Goal: Task Accomplishment & Management: Use online tool/utility

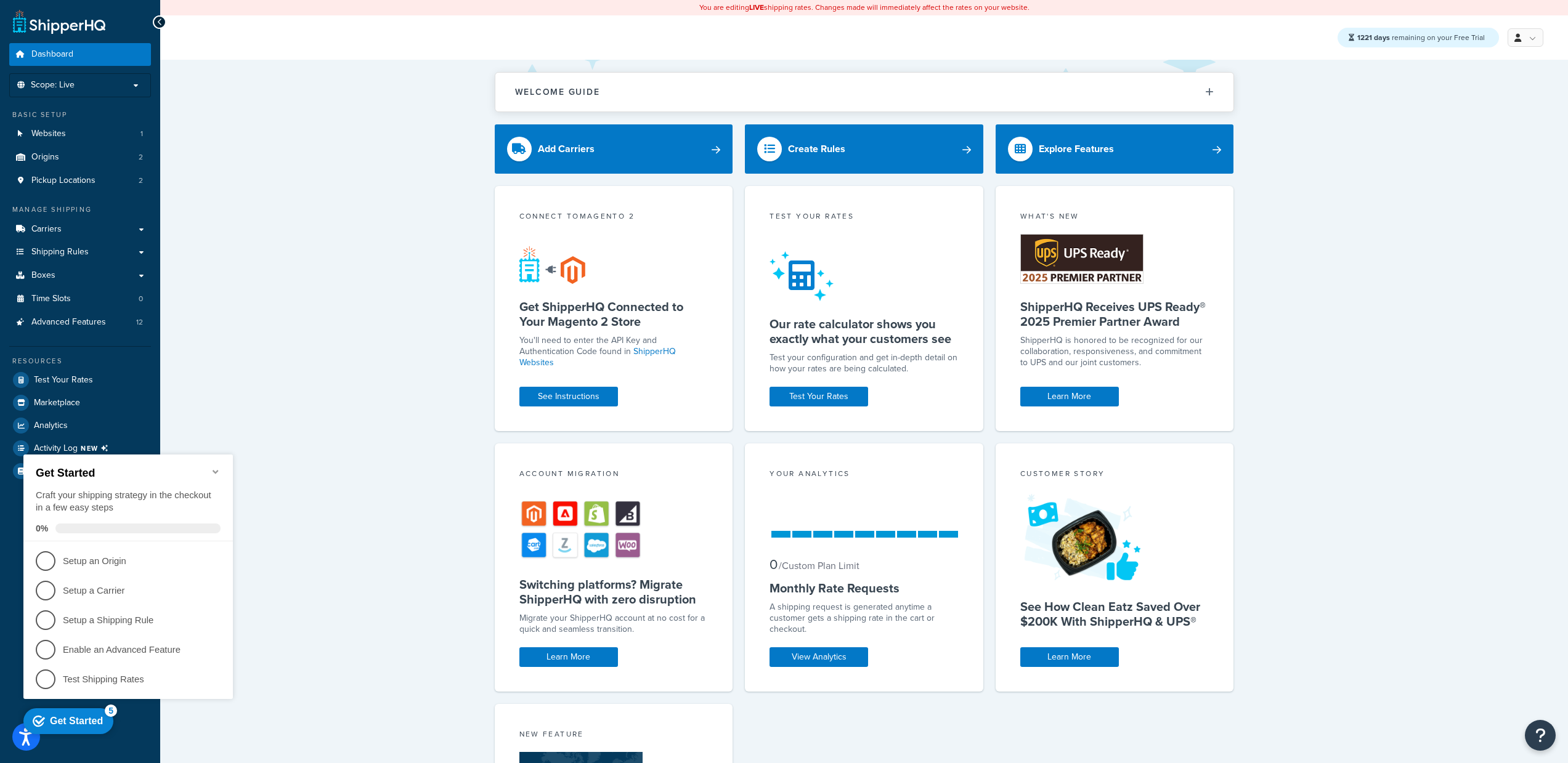
click at [217, 470] on icon "Minimize checklist" at bounding box center [215, 472] width 10 height 10
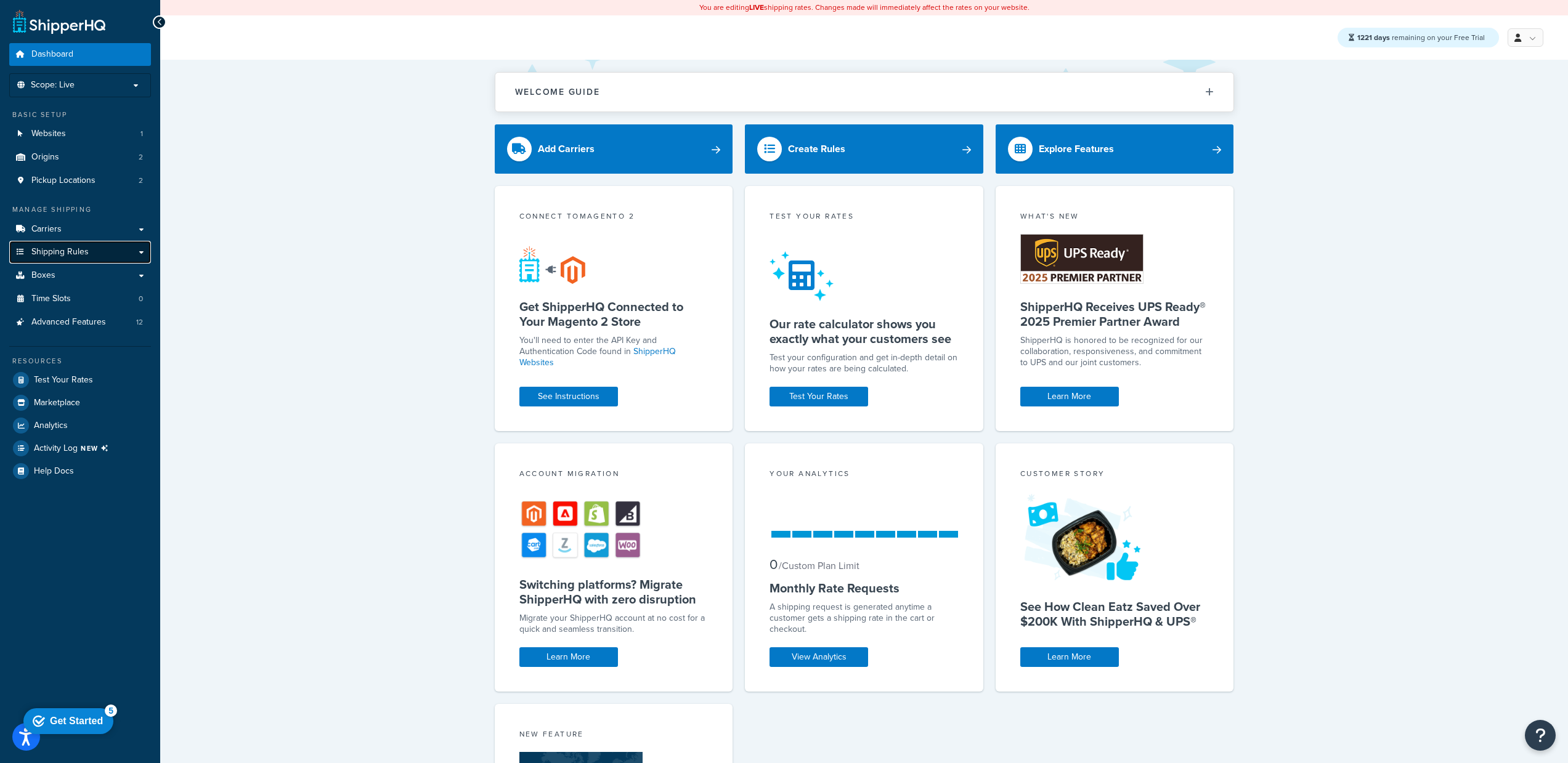
click at [72, 252] on span "Shipping Rules" at bounding box center [60, 252] width 57 height 10
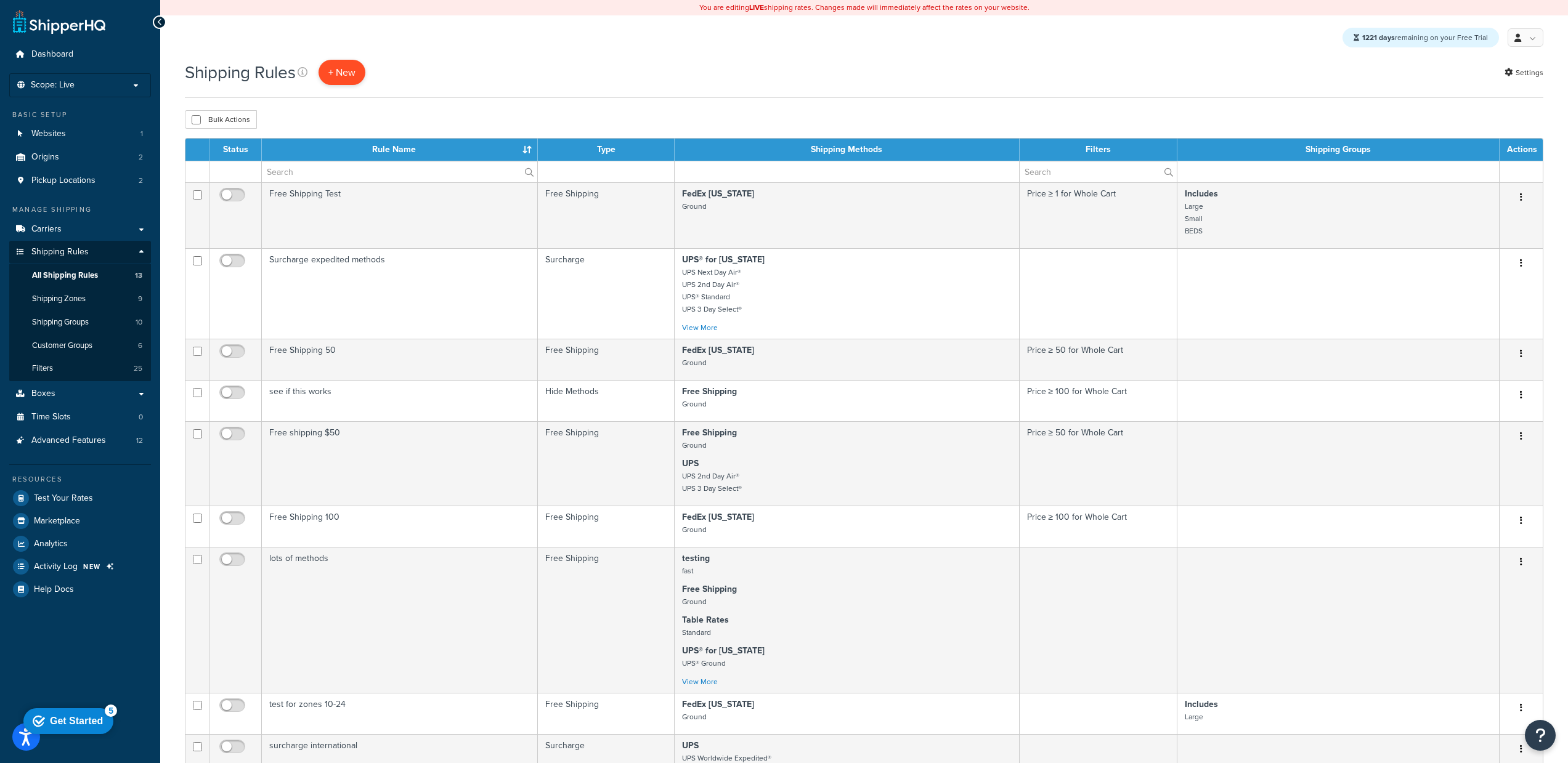
click at [336, 72] on p "+ New" at bounding box center [341, 72] width 47 height 25
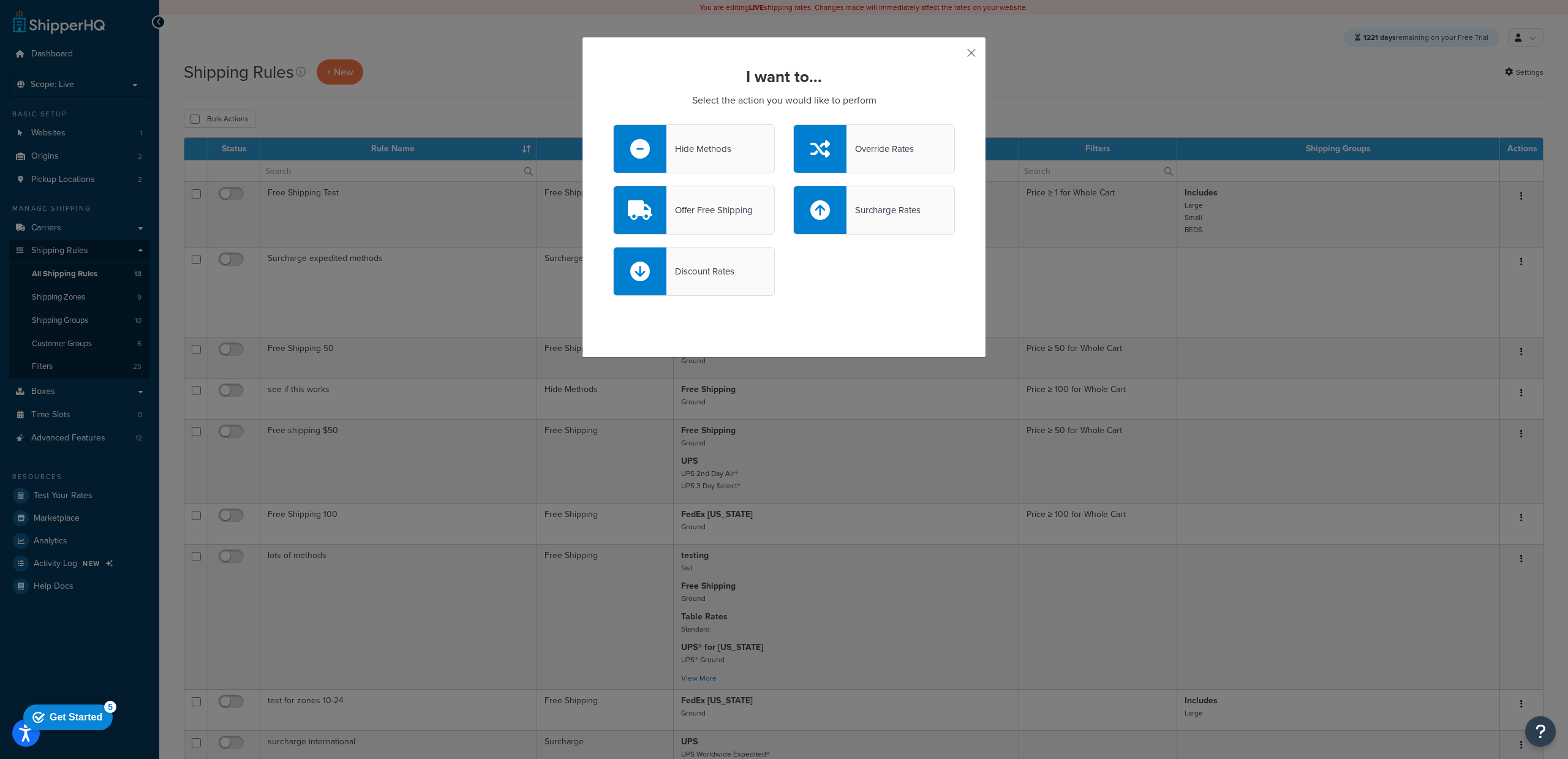
click at [706, 217] on div "Offer Free Shipping" at bounding box center [709, 210] width 86 height 17
click at [0, 0] on input "Offer Free Shipping" at bounding box center [0, 0] width 0 height 0
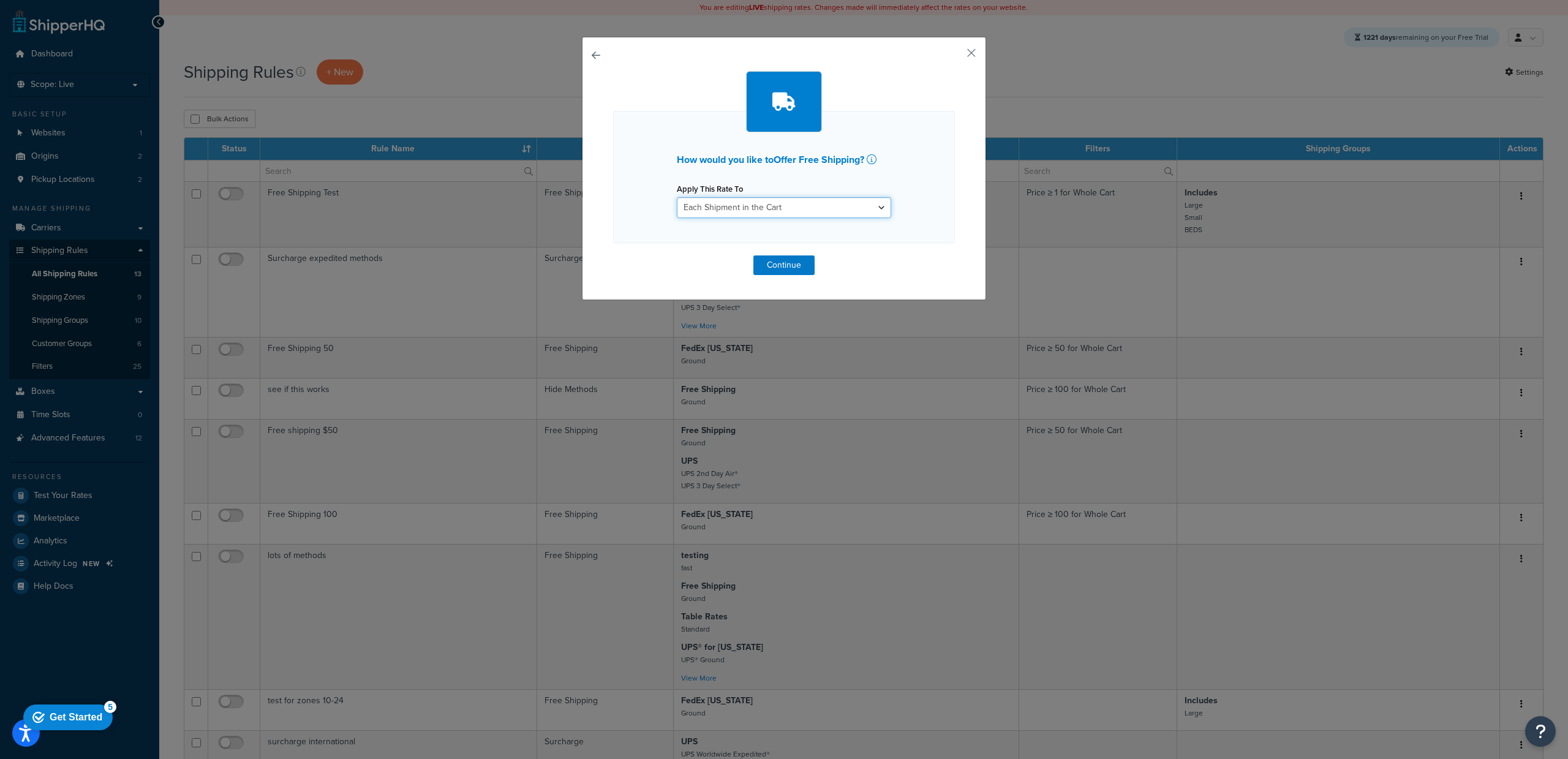
click at [743, 211] on select "Each Shipment in the Cart Each Origin in the Cart Each Shipping Group in the Ca…" at bounding box center [784, 207] width 214 height 21
click at [789, 267] on button "Continue" at bounding box center [784, 265] width 62 height 19
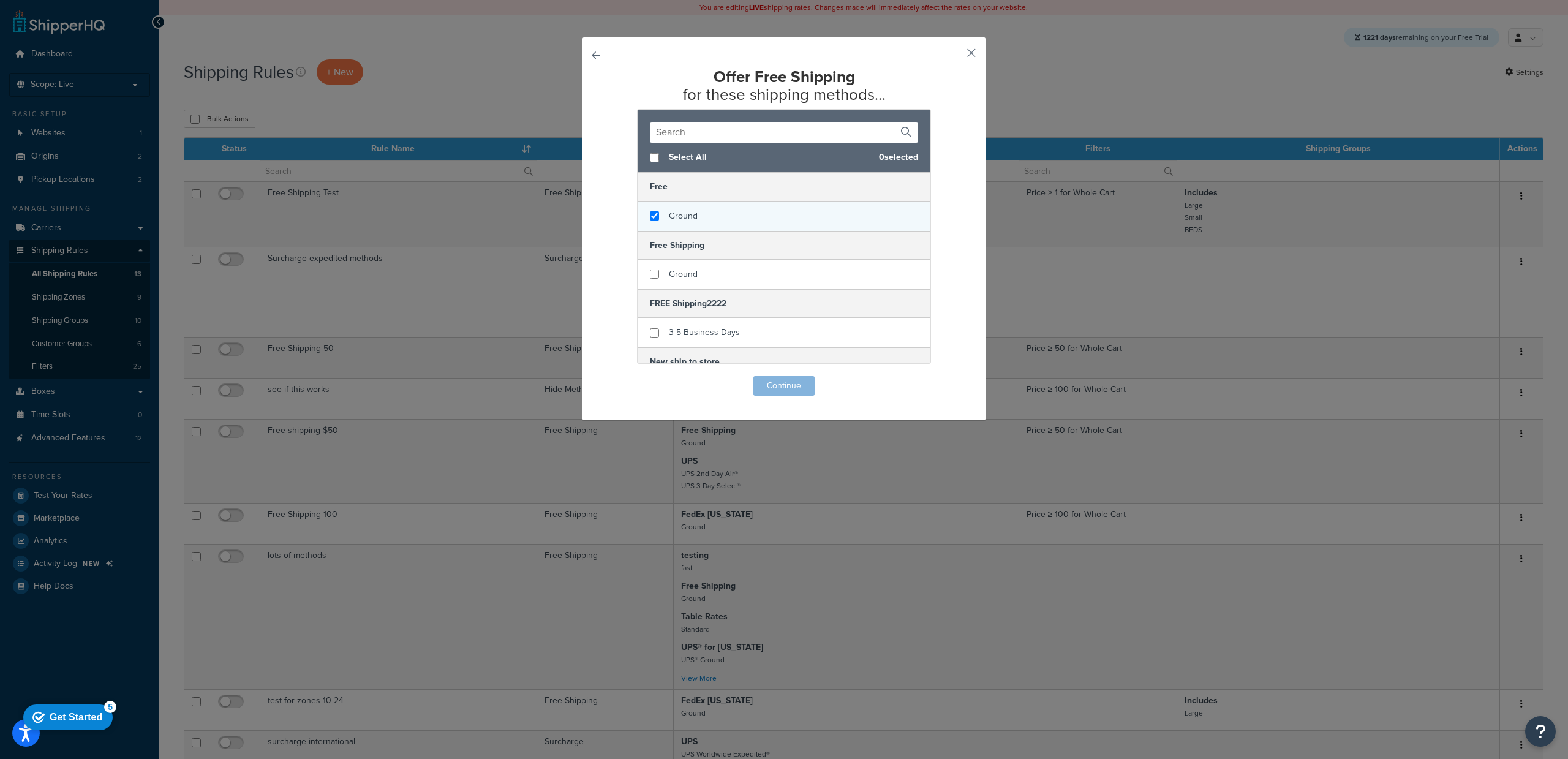
checkbox input "true"
click at [692, 219] on div "Ground" at bounding box center [784, 216] width 293 height 30
click at [779, 393] on button "Continue" at bounding box center [784, 386] width 62 height 19
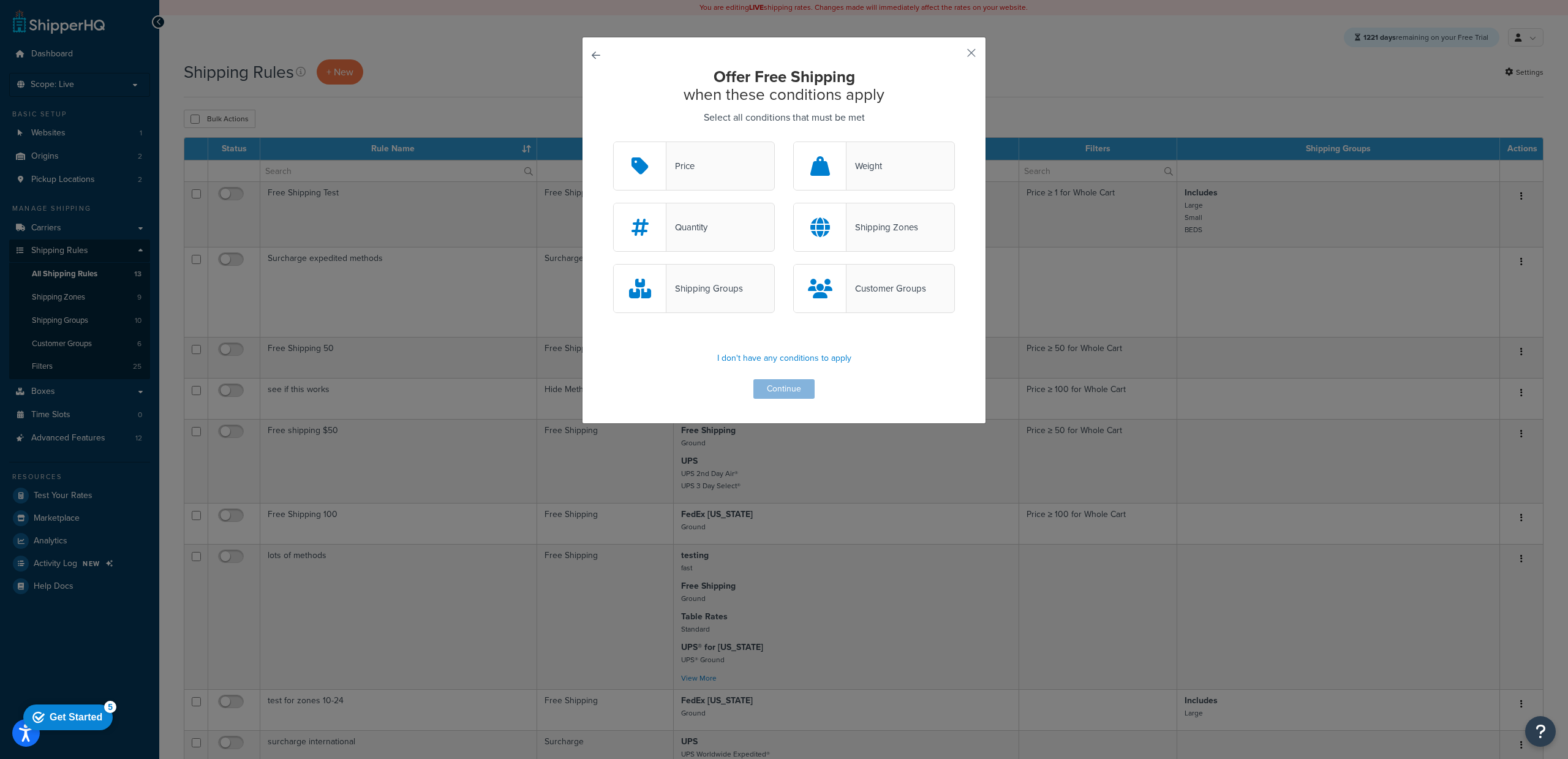
click at [856, 236] on div "Shipping Zones" at bounding box center [874, 227] width 162 height 49
click at [0, 0] on input "Shipping Zones" at bounding box center [0, 0] width 0 height 0
click at [781, 391] on button "Continue" at bounding box center [784, 389] width 62 height 19
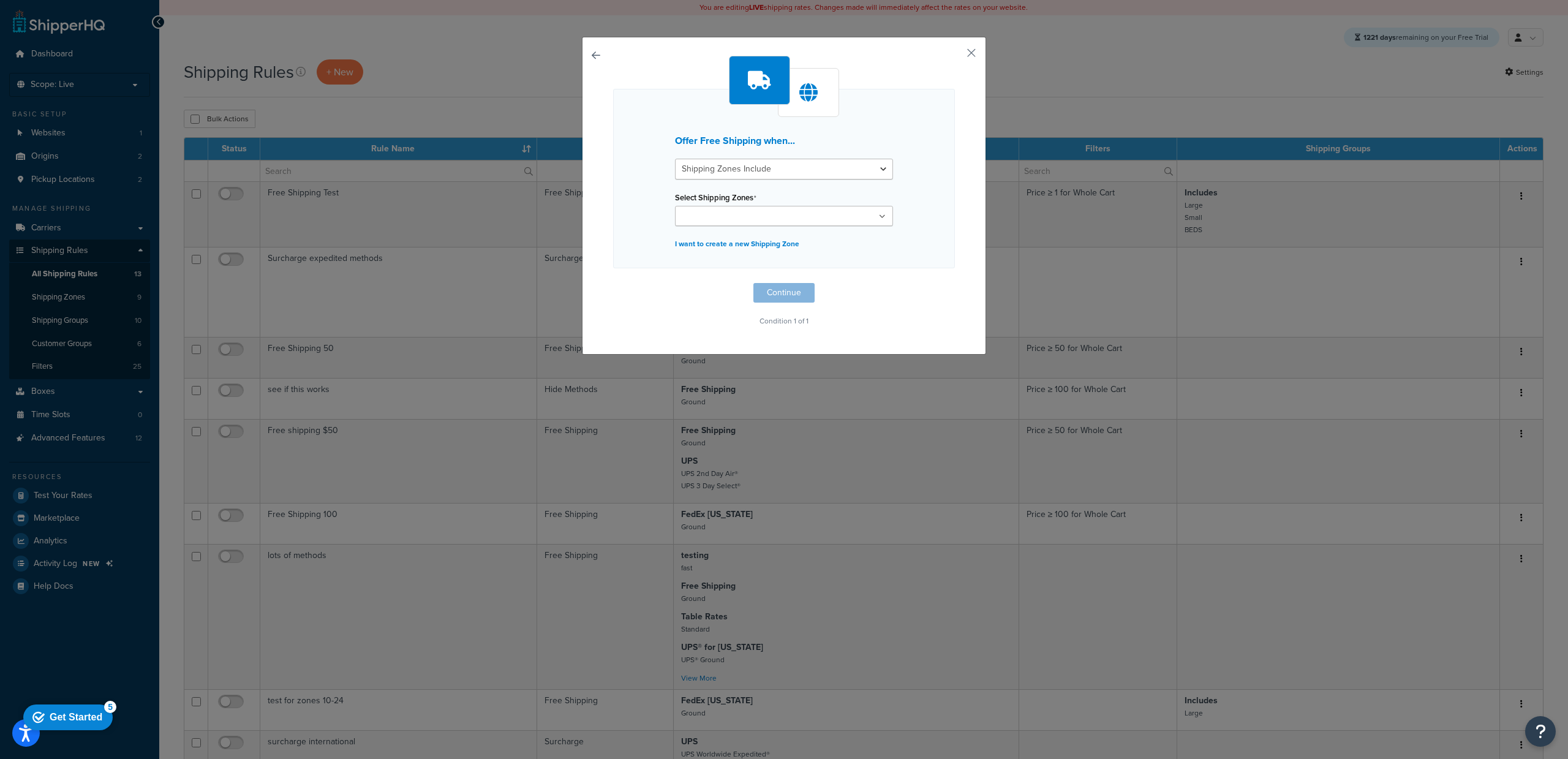
click at [771, 214] on ul at bounding box center [784, 216] width 218 height 20
click at [621, 243] on div "Offer Free Shipping when... Shipping Zones Include Shipping Zones Do Not Includ…" at bounding box center [784, 180] width 342 height 182
click at [686, 248] on p "I want to create a new Shipping Zone" at bounding box center [784, 247] width 218 height 17
click at [697, 187] on input "Name" at bounding box center [784, 186] width 218 height 21
type input "test in rules"
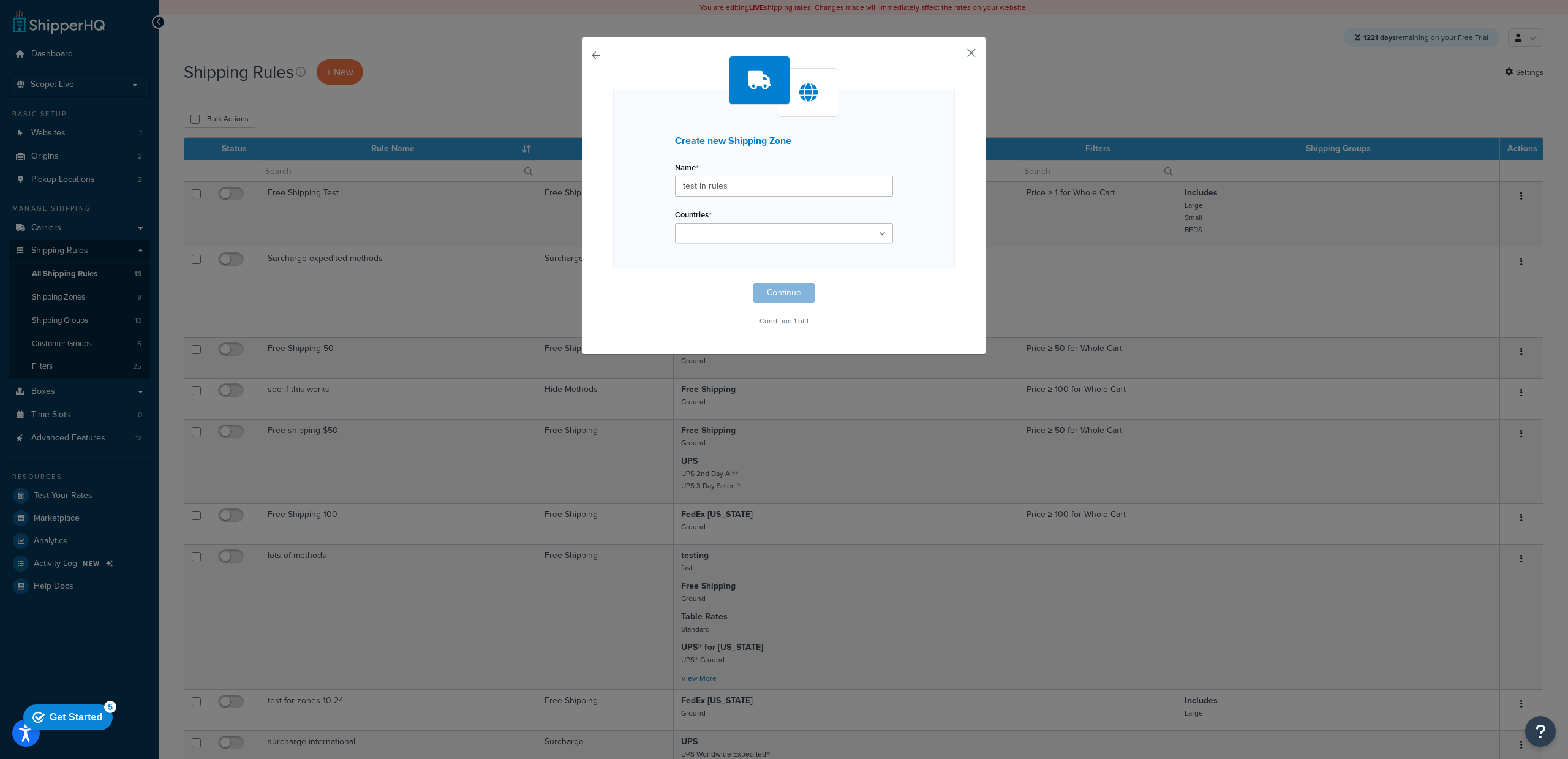
drag, startPoint x: 627, startPoint y: 278, endPoint x: 633, endPoint y: 271, distance: 9.2
click at [627, 278] on div "Create new Shipping Zone Name test in rules Countries United States United King…" at bounding box center [784, 193] width 342 height 274
click at [686, 239] on input "Countries" at bounding box center [733, 234] width 108 height 13
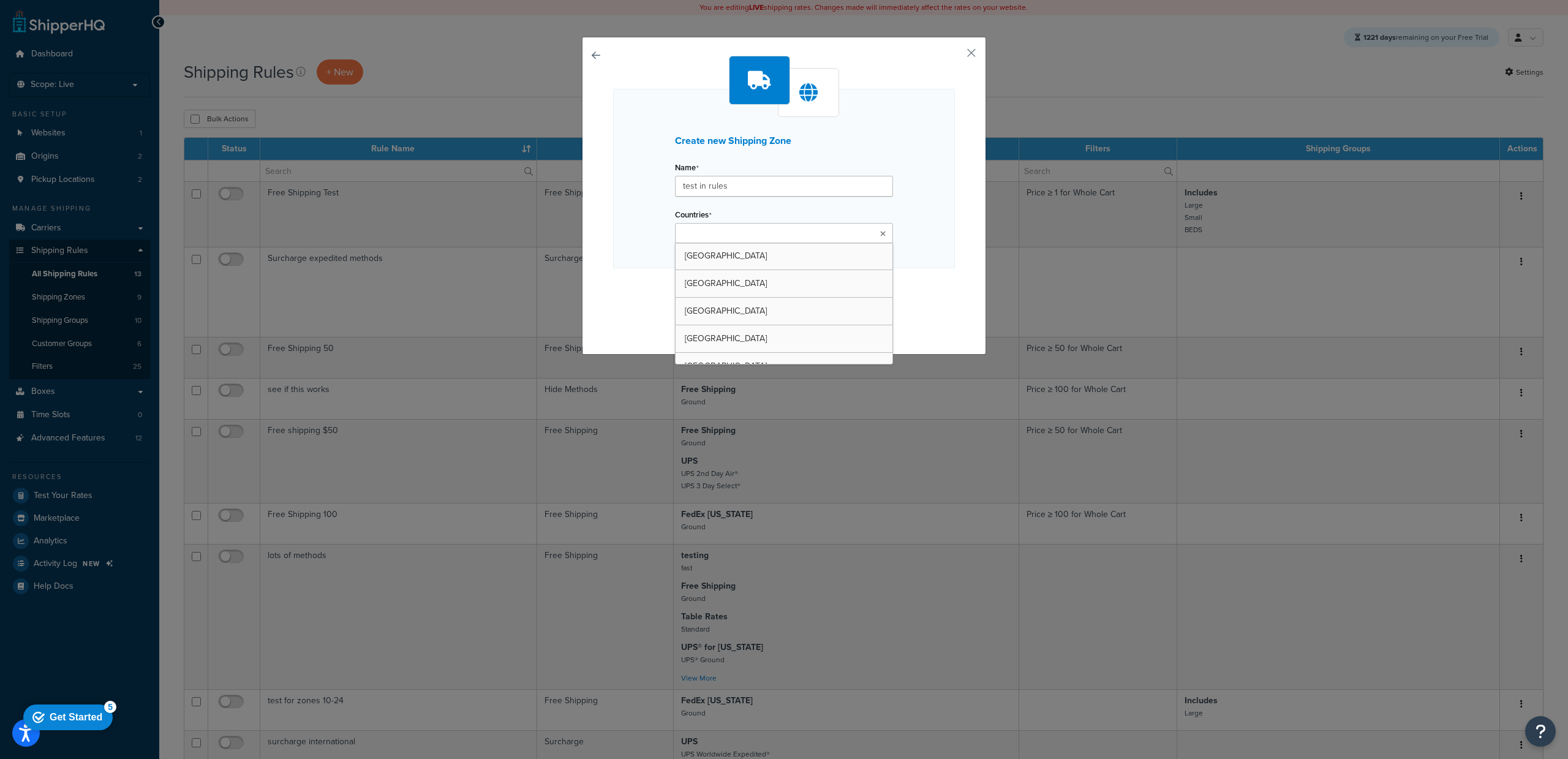
click at [644, 258] on div "Create new Shipping Zone Name test in rules Countries United States United King…" at bounding box center [784, 179] width 342 height 180
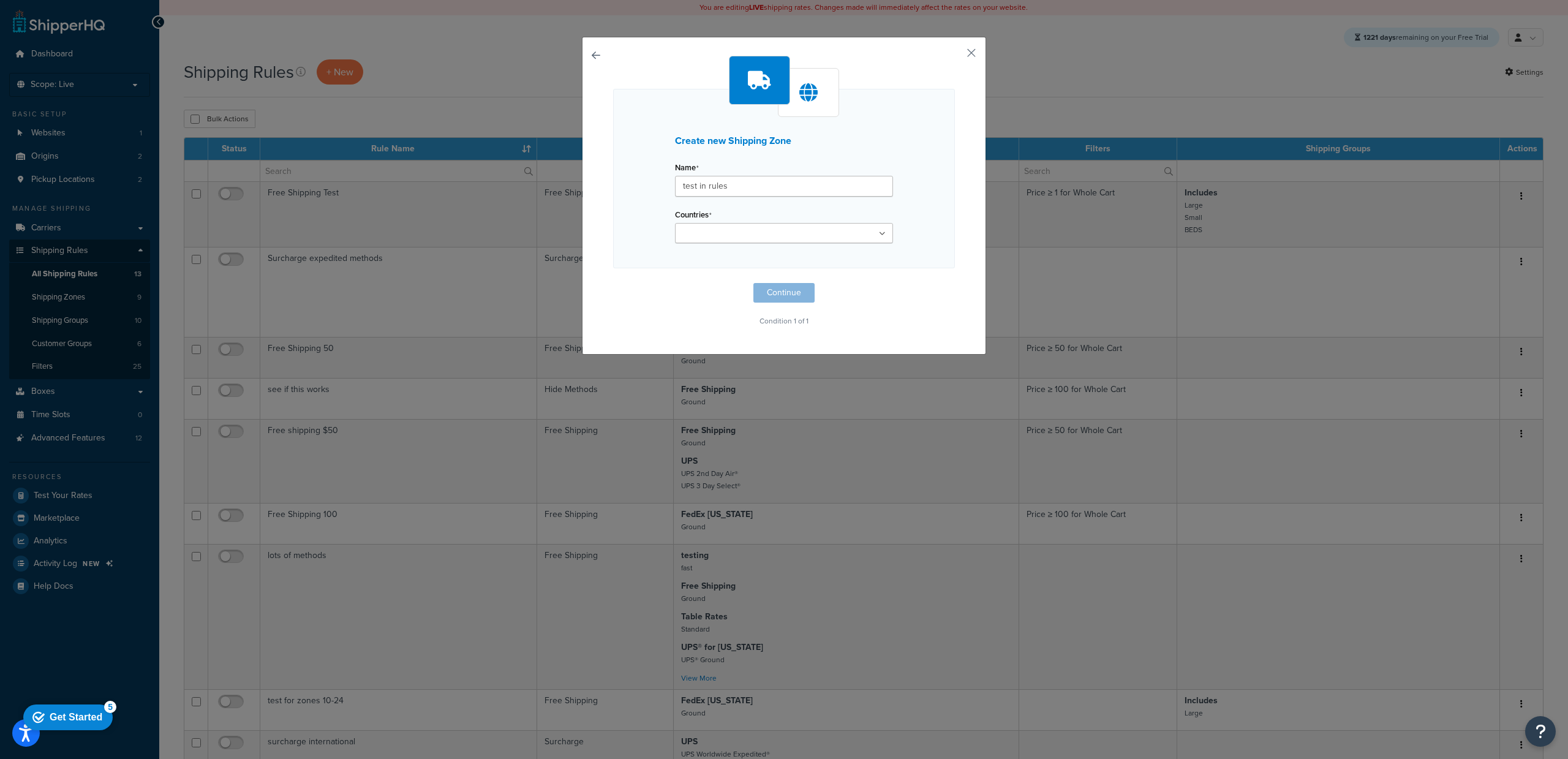
click at [858, 229] on ul at bounding box center [784, 233] width 218 height 20
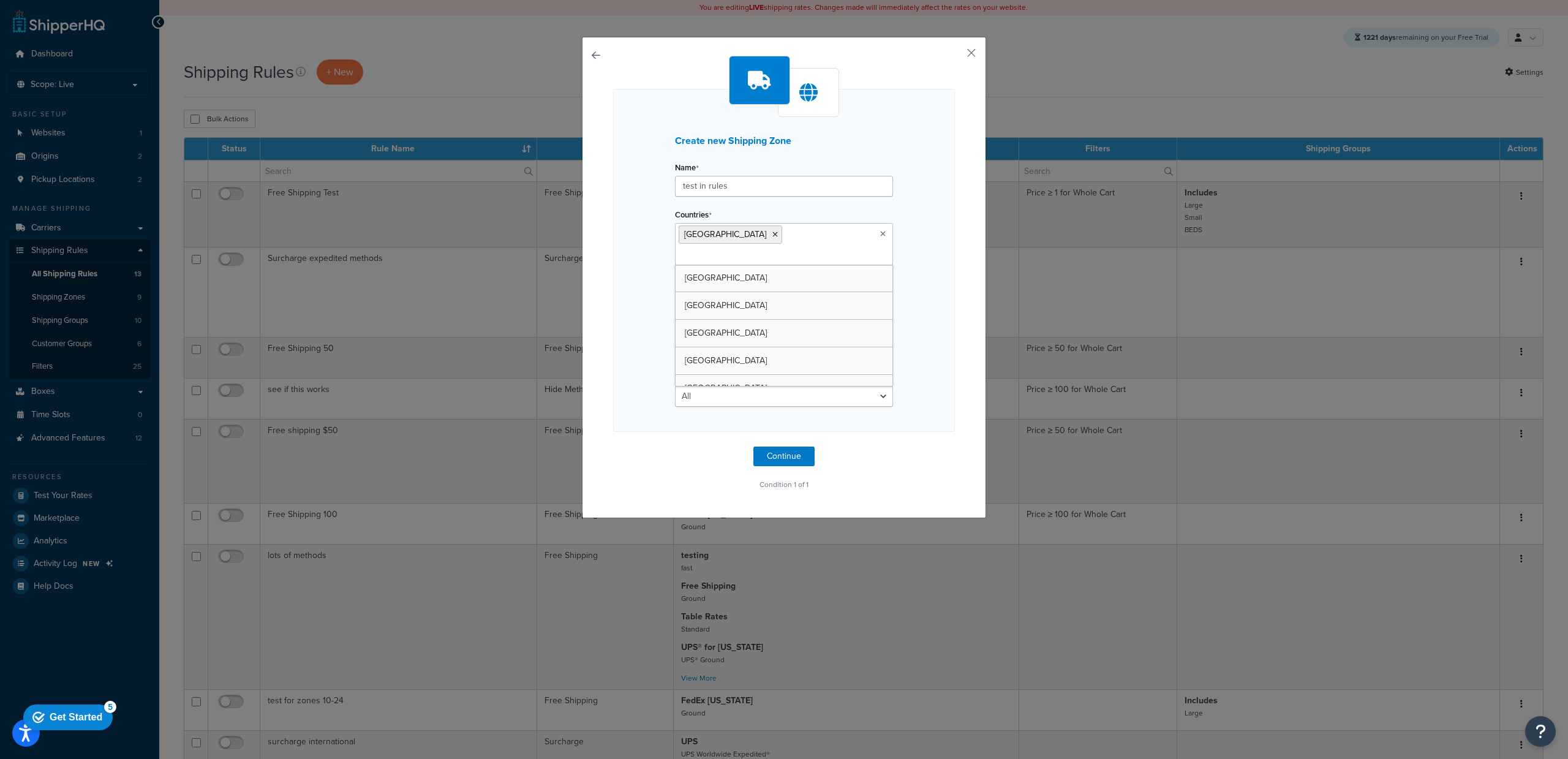
click at [654, 238] on div "Create new Shipping Zone Name test in rules Countries Afghanistan United States…" at bounding box center [784, 261] width 342 height 343
click at [764, 447] on button "Continue" at bounding box center [784, 456] width 62 height 19
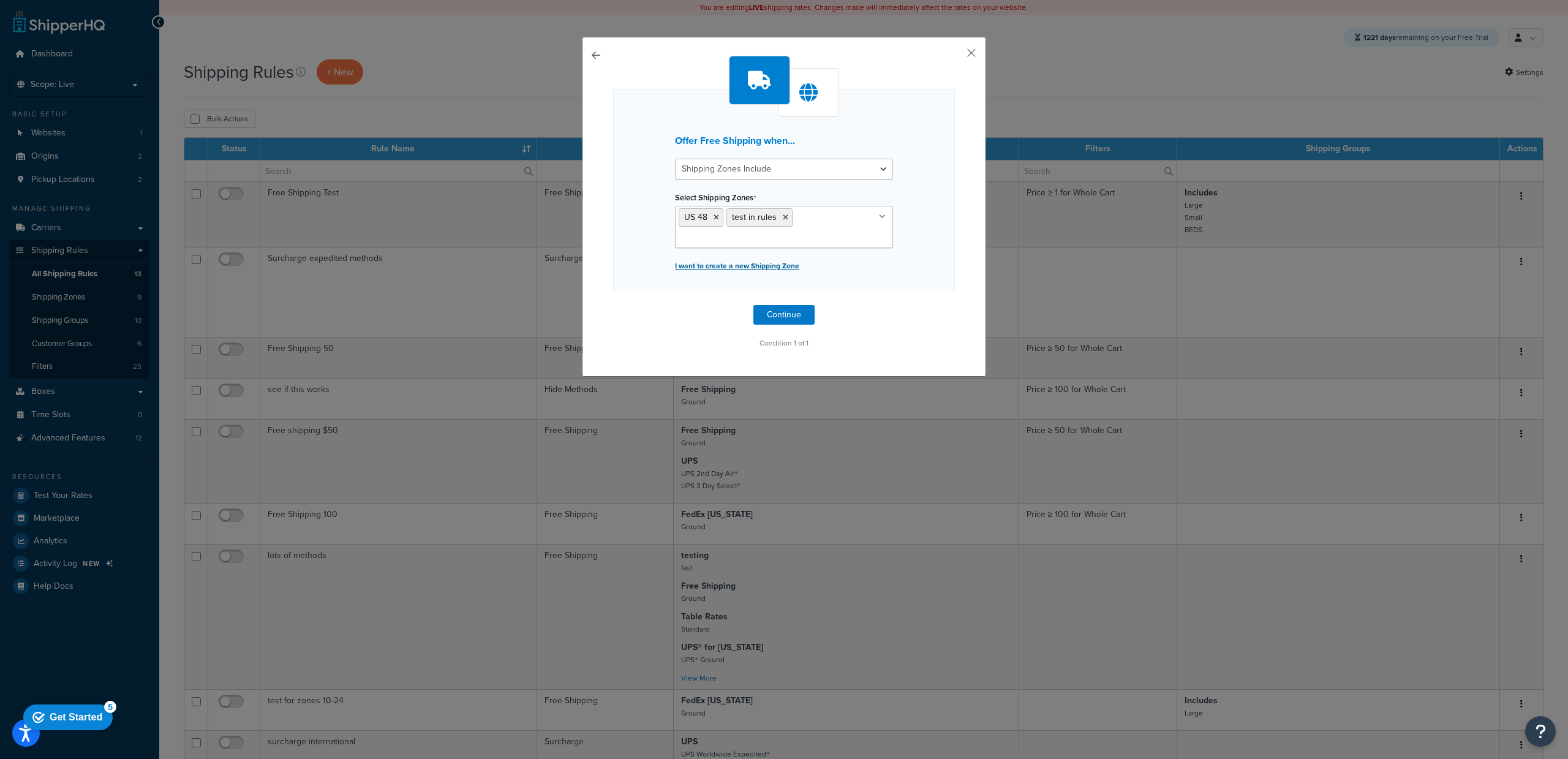
click at [764, 268] on p "I want to create a new Shipping Zone" at bounding box center [784, 265] width 218 height 17
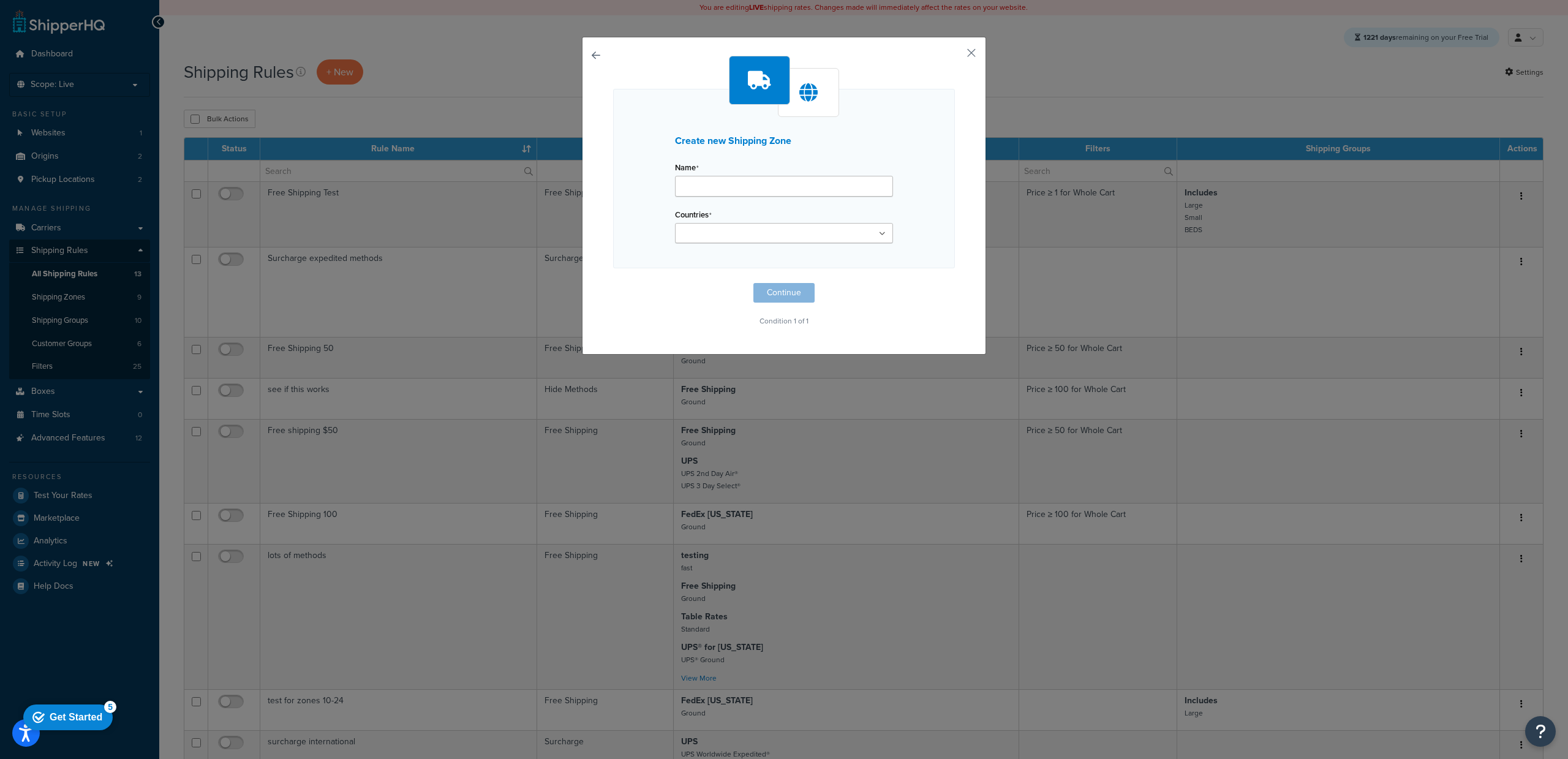
click at [519, 375] on div "Create new Shipping Zone Name Countries United States United Kingdom Afghanista…" at bounding box center [784, 380] width 1568 height 759
click at [911, 40] on div "Create new Shipping Zone Name Countries United States United Kingdom Afghanista…" at bounding box center [784, 196] width 404 height 318
click at [428, 342] on div "Create new Shipping Zone Name Countries United States United Kingdom Afghanista…" at bounding box center [784, 380] width 1568 height 759
click at [955, 56] on button "button" at bounding box center [953, 57] width 3 height 3
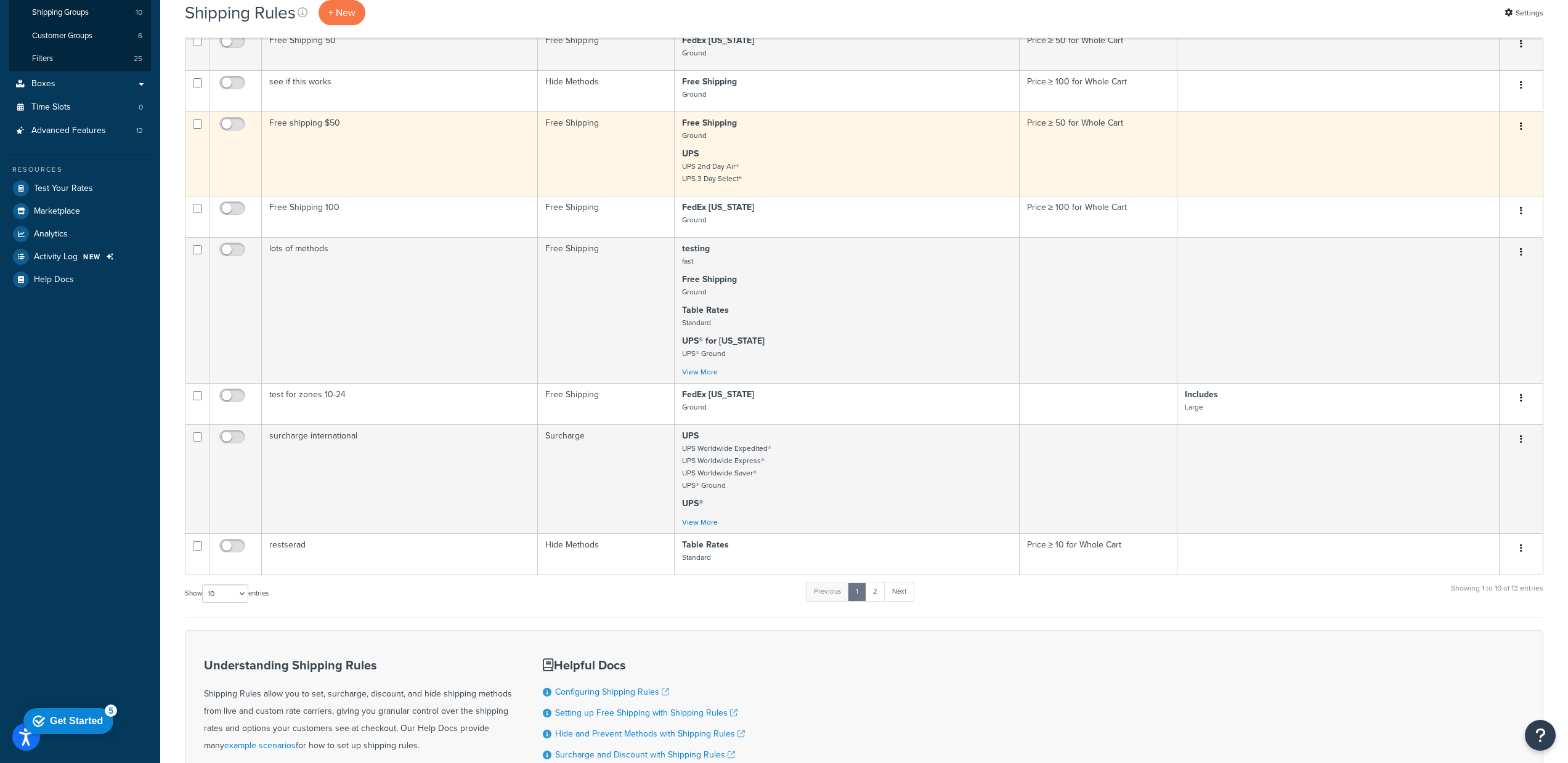
scroll to position [441, 0]
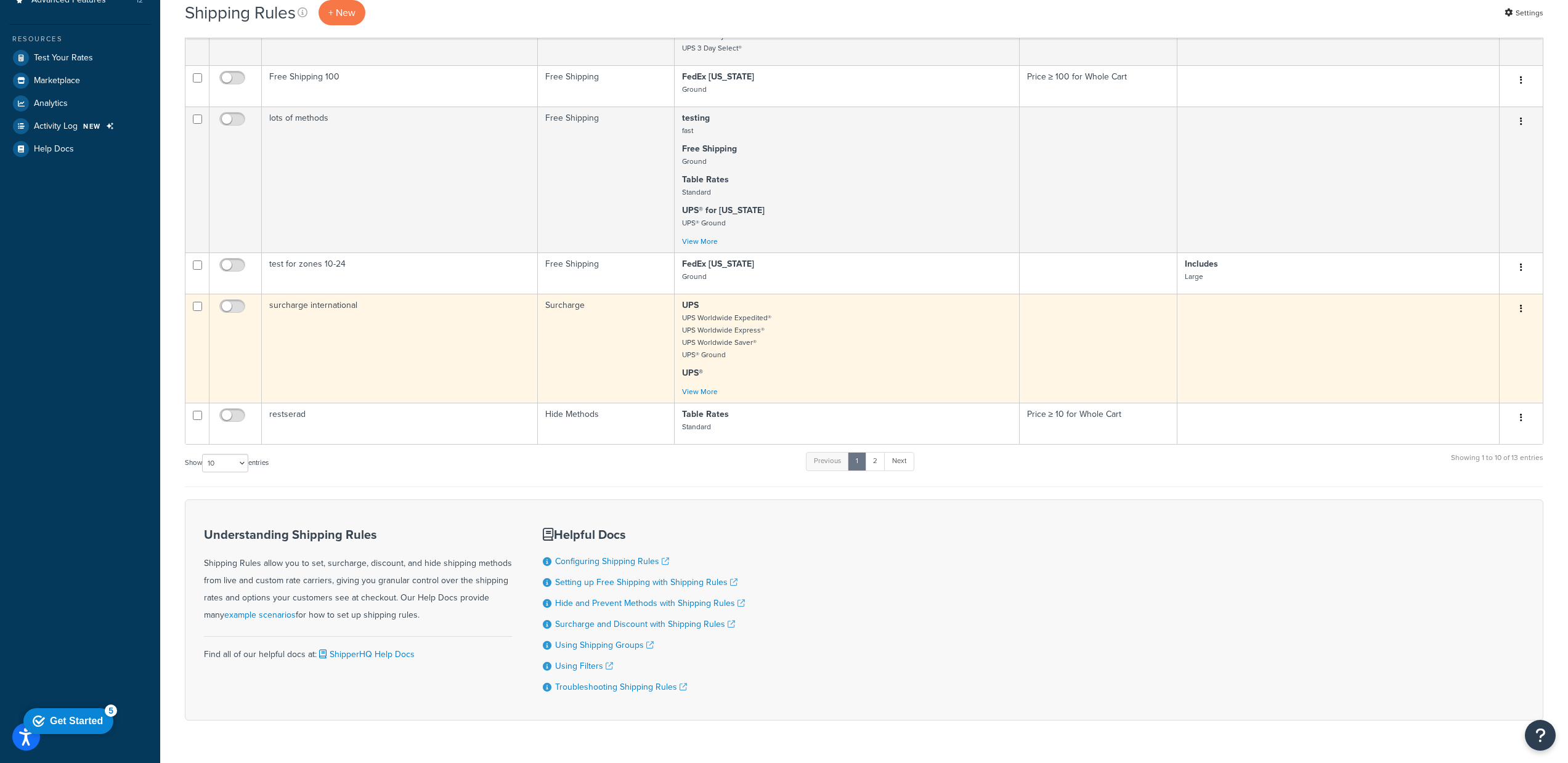
click at [430, 325] on td "surcharge international" at bounding box center [400, 348] width 276 height 109
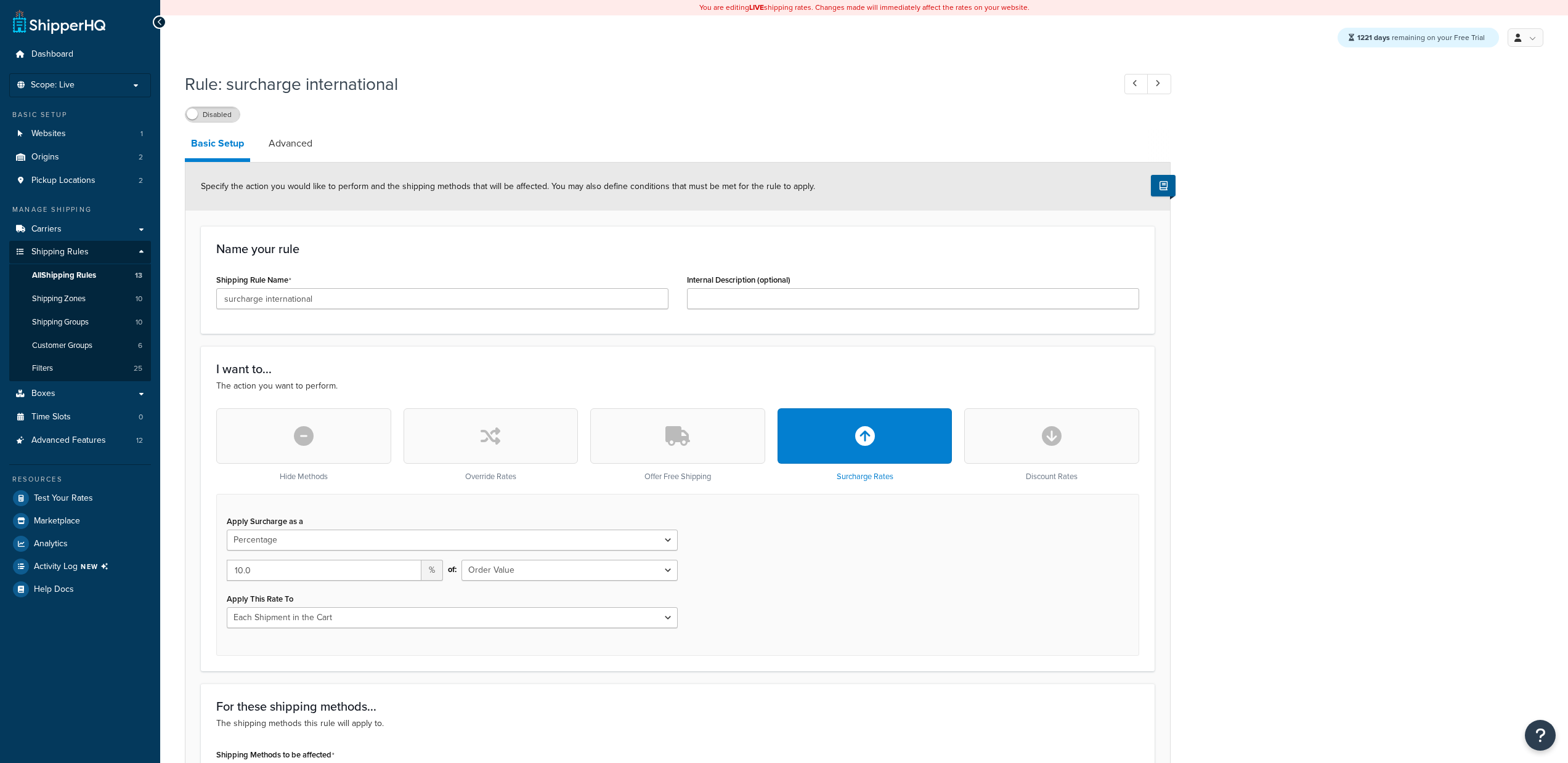
select select "PERCENTAGE"
select select "ORDER"
select select "CART"
click at [292, 125] on div "Rule: surcharge international Disabled Basic Setup Advanced Specify the action …" at bounding box center [678, 657] width 986 height 1183
click at [290, 142] on link "Advanced" at bounding box center [291, 143] width 56 height 30
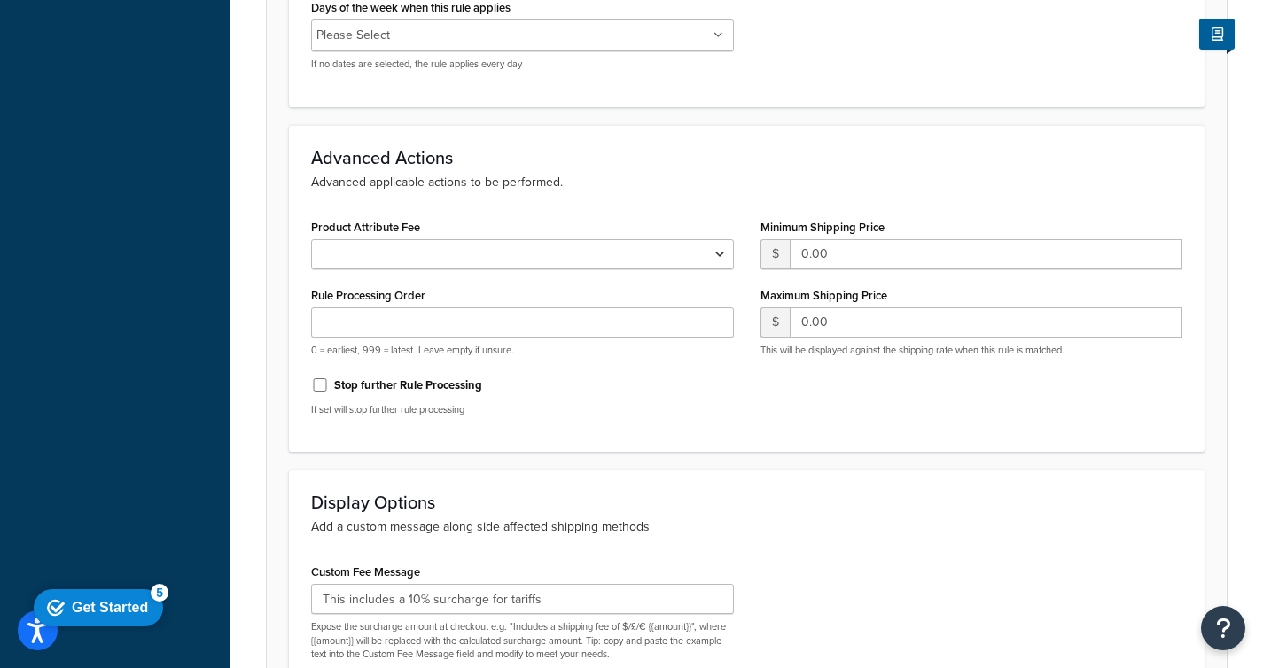
scroll to position [1269, 0]
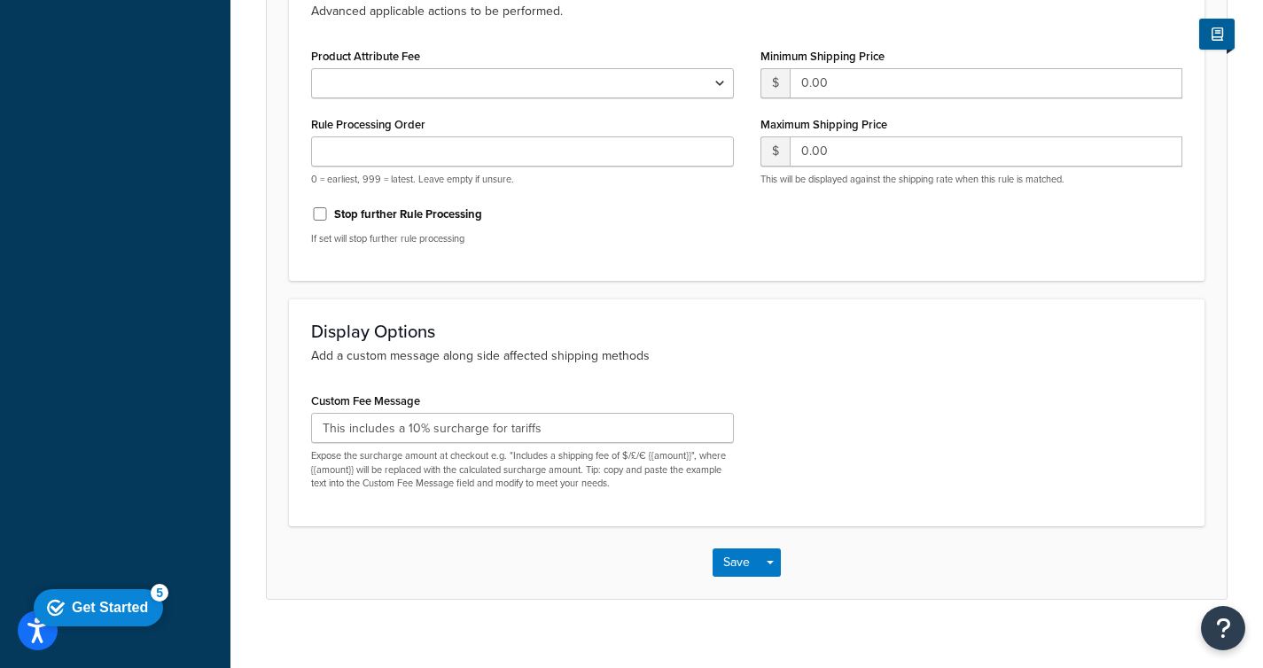
click at [446, 388] on div "Custom Fee Message This includes a 10% surcharge for tariffs Expose the surchar…" at bounding box center [522, 439] width 423 height 102
drag, startPoint x: 659, startPoint y: 358, endPoint x: 257, endPoint y: 364, distance: 401.6
copy p "Add a custom message along side affected shipping methods"
click at [400, 485] on p "Expose the surcharge amount at checkout e.g. "Includes a shipping fee of $/£/€ …" at bounding box center [522, 469] width 423 height 41
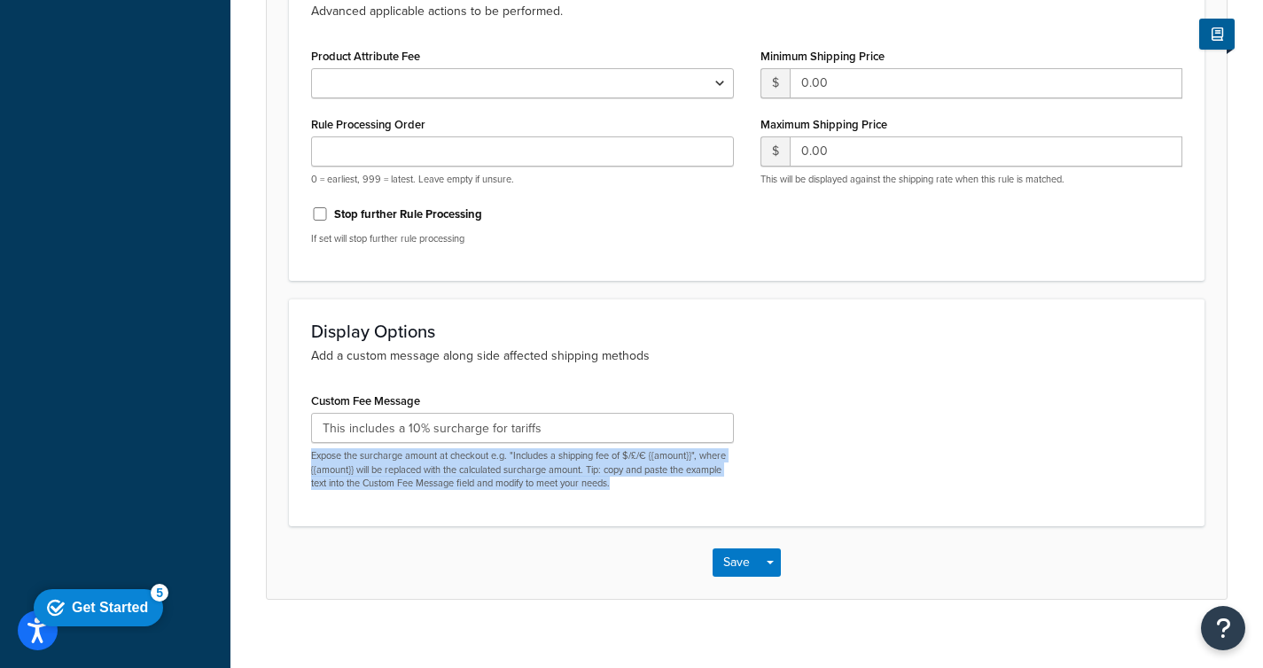
drag, startPoint x: 579, startPoint y: 481, endPoint x: 277, endPoint y: 461, distance: 302.9
copy p "Expose the surcharge amount at checkout e.g. "Includes a shipping fee of $/£/€ …"
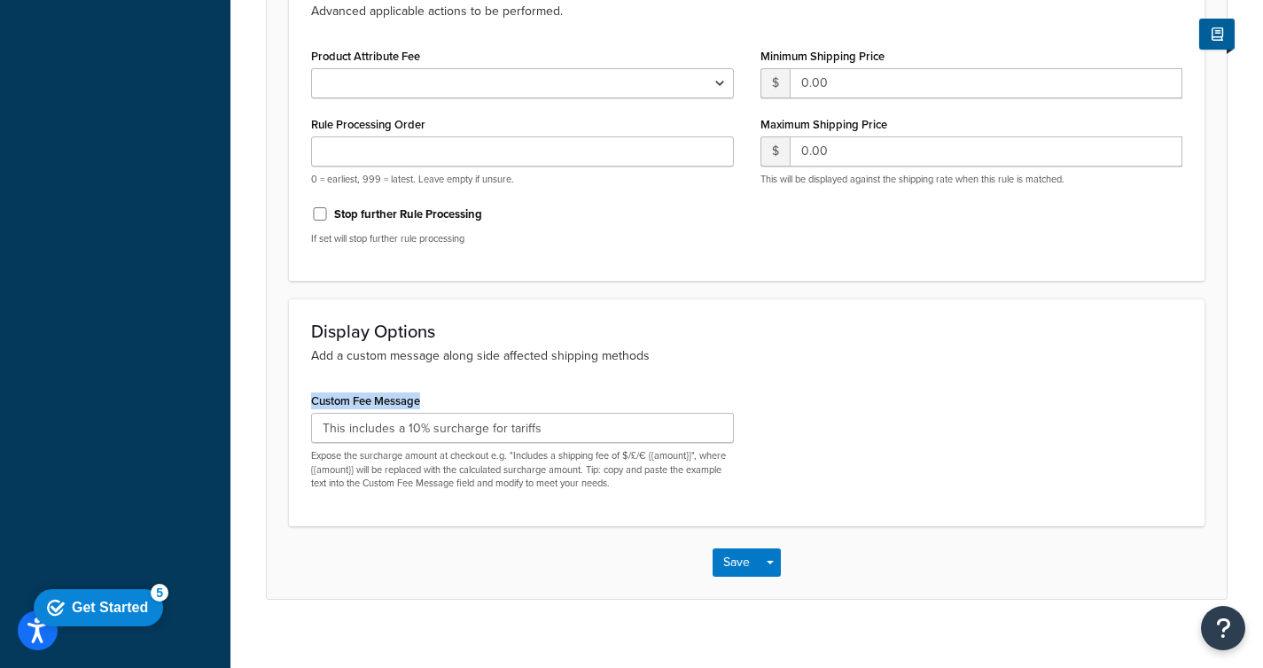
drag, startPoint x: 434, startPoint y: 401, endPoint x: 263, endPoint y: 402, distance: 171.1
copy label "Custom Fee Message"
click at [555, 425] on input "This includes a 10% surcharge for tariffs" at bounding box center [522, 428] width 423 height 30
click at [620, 392] on div "Custom Fee Message Expose the surcharge amount at checkout e.g. "Includes a shi…" at bounding box center [522, 439] width 423 height 102
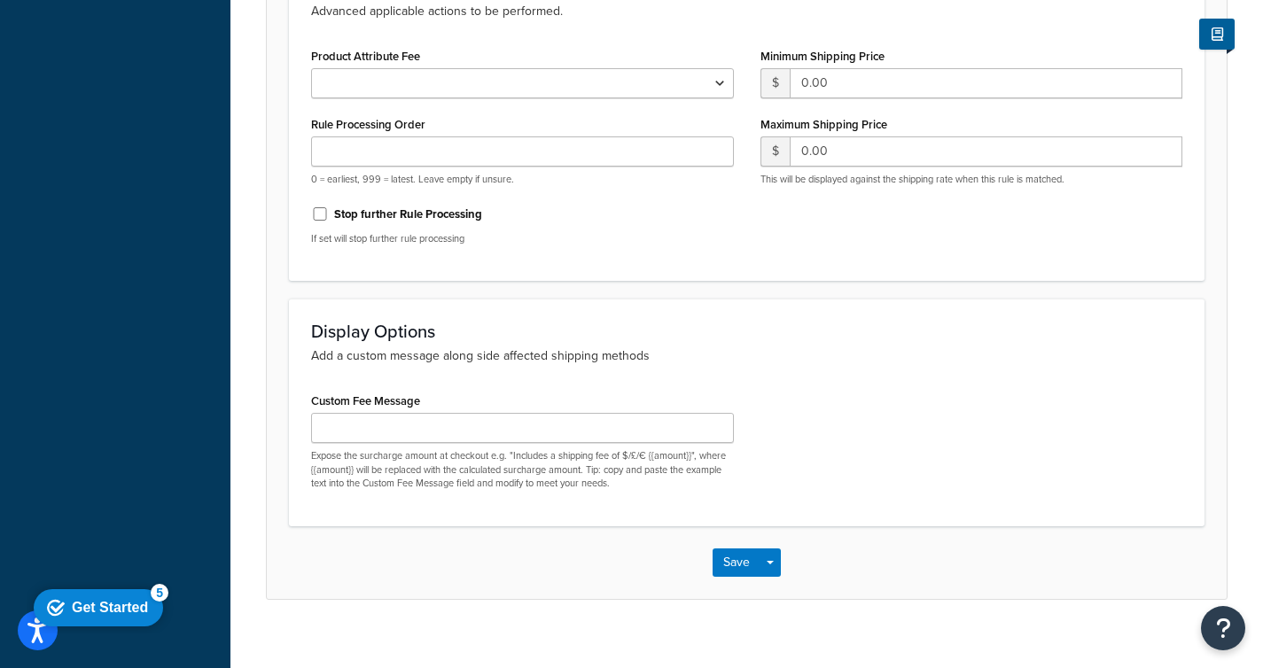
click at [1057, 372] on div "Display Options Add a custom message along side affected shipping methods Custo…" at bounding box center [747, 412] width 916 height 227
drag, startPoint x: 313, startPoint y: 359, endPoint x: 659, endPoint y: 357, distance: 345.7
click at [659, 357] on p "Add a custom message along side affected shipping methods" at bounding box center [746, 356] width 871 height 19
copy p "Add a custom message along side affected shipping methods"
drag, startPoint x: 425, startPoint y: 401, endPoint x: 309, endPoint y: 398, distance: 115.3
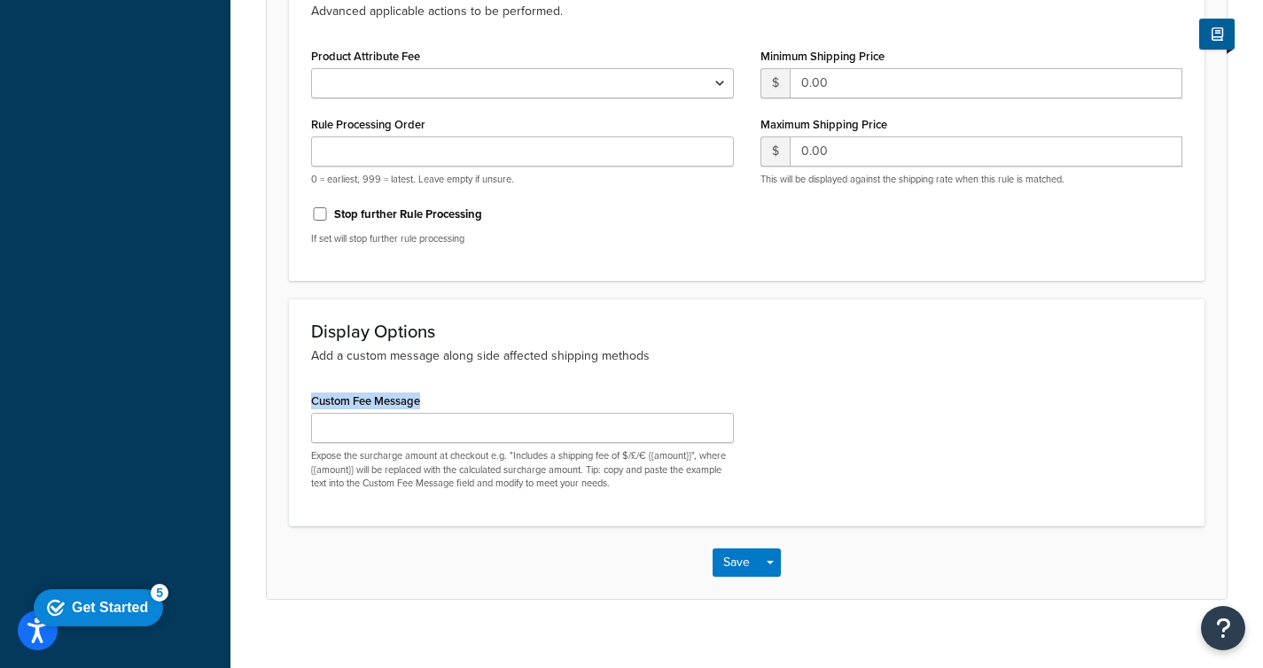
click at [309, 398] on div "Custom Fee Message Expose the surcharge amount at checkout e.g. "Includes a shi…" at bounding box center [522, 445] width 449 height 115
copy label "Custom Fee Message"
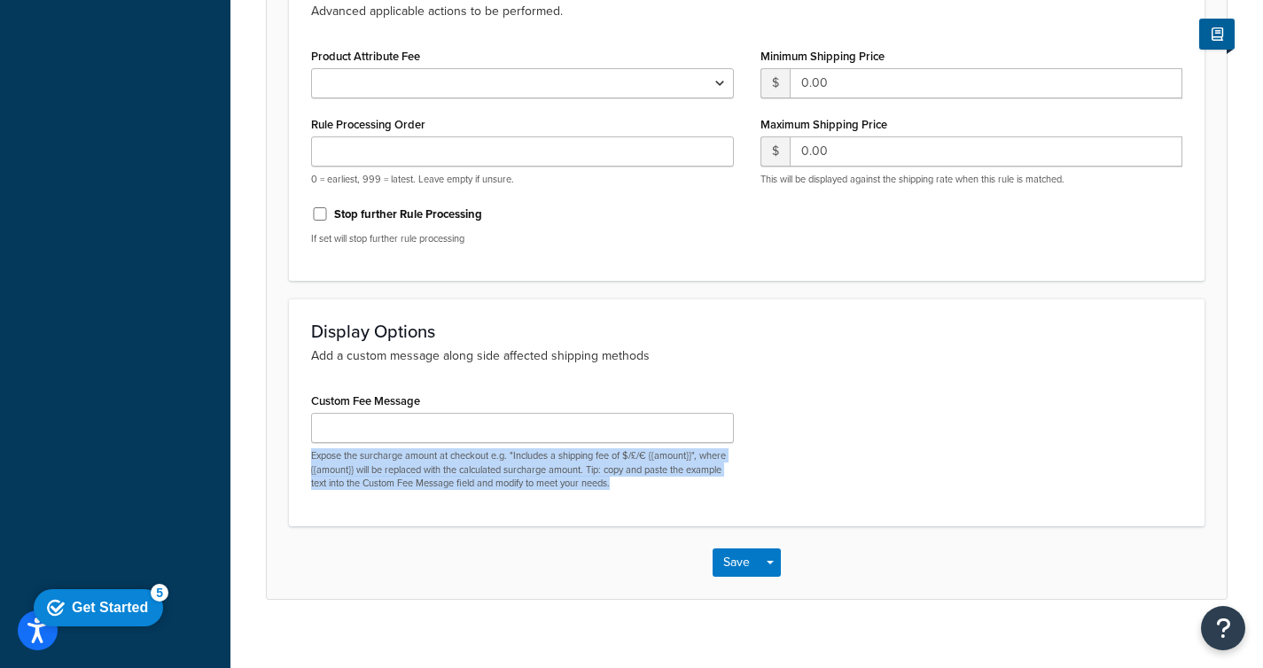
drag, startPoint x: 548, startPoint y: 480, endPoint x: 308, endPoint y: 460, distance: 240.1
click at [308, 460] on div "Custom Fee Message Expose the surcharge amount at checkout e.g. "Includes a shi…" at bounding box center [522, 445] width 449 height 115
copy p "Expose the surcharge amount at checkout e.g. "Includes a shipping fee of $/£/€ …"
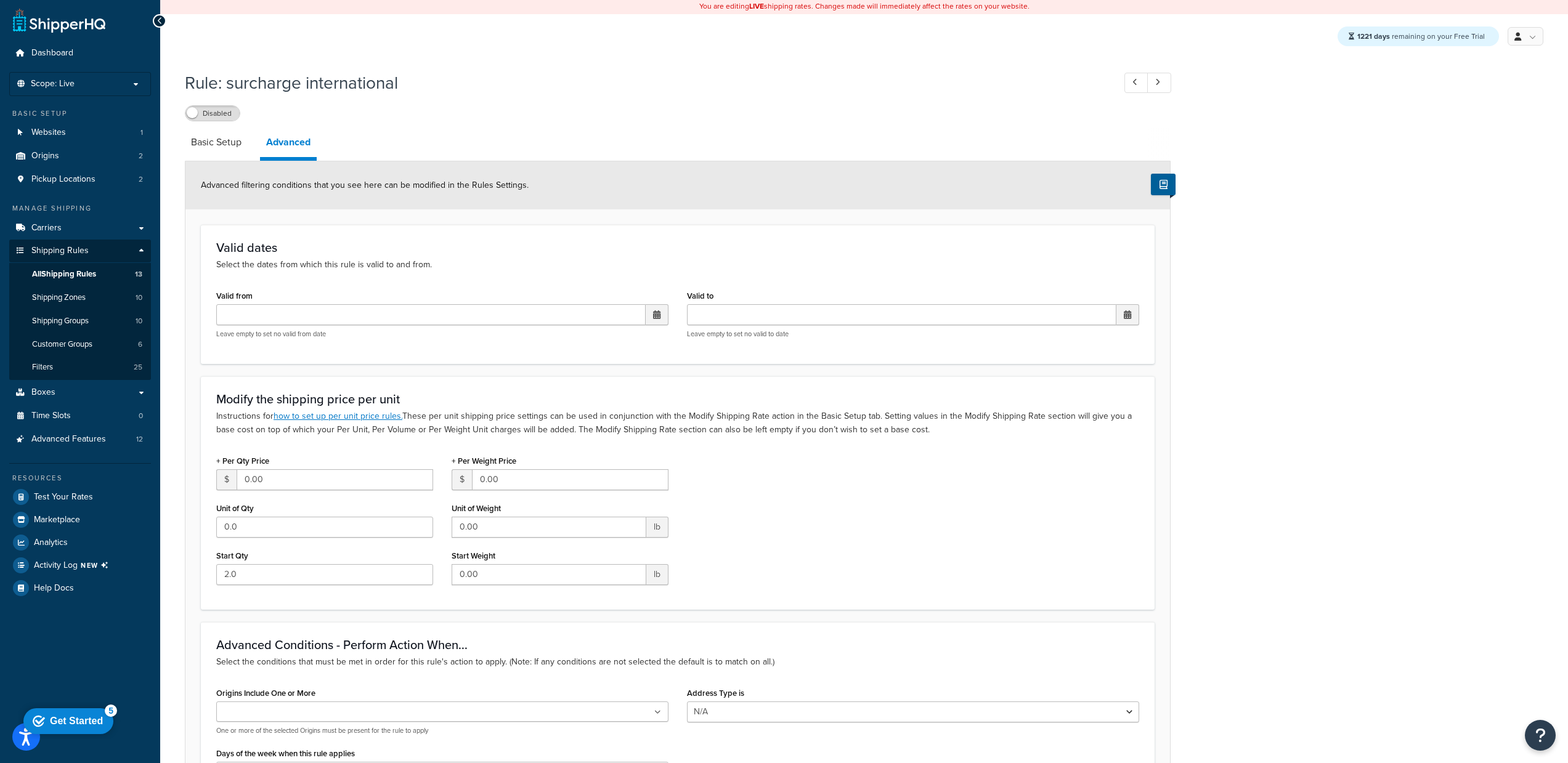
scroll to position [0, 0]
click at [236, 151] on link "Basic Setup" at bounding box center [216, 143] width 63 height 30
select select "PERCENTAGE"
select select "ORDER"
select select "CART"
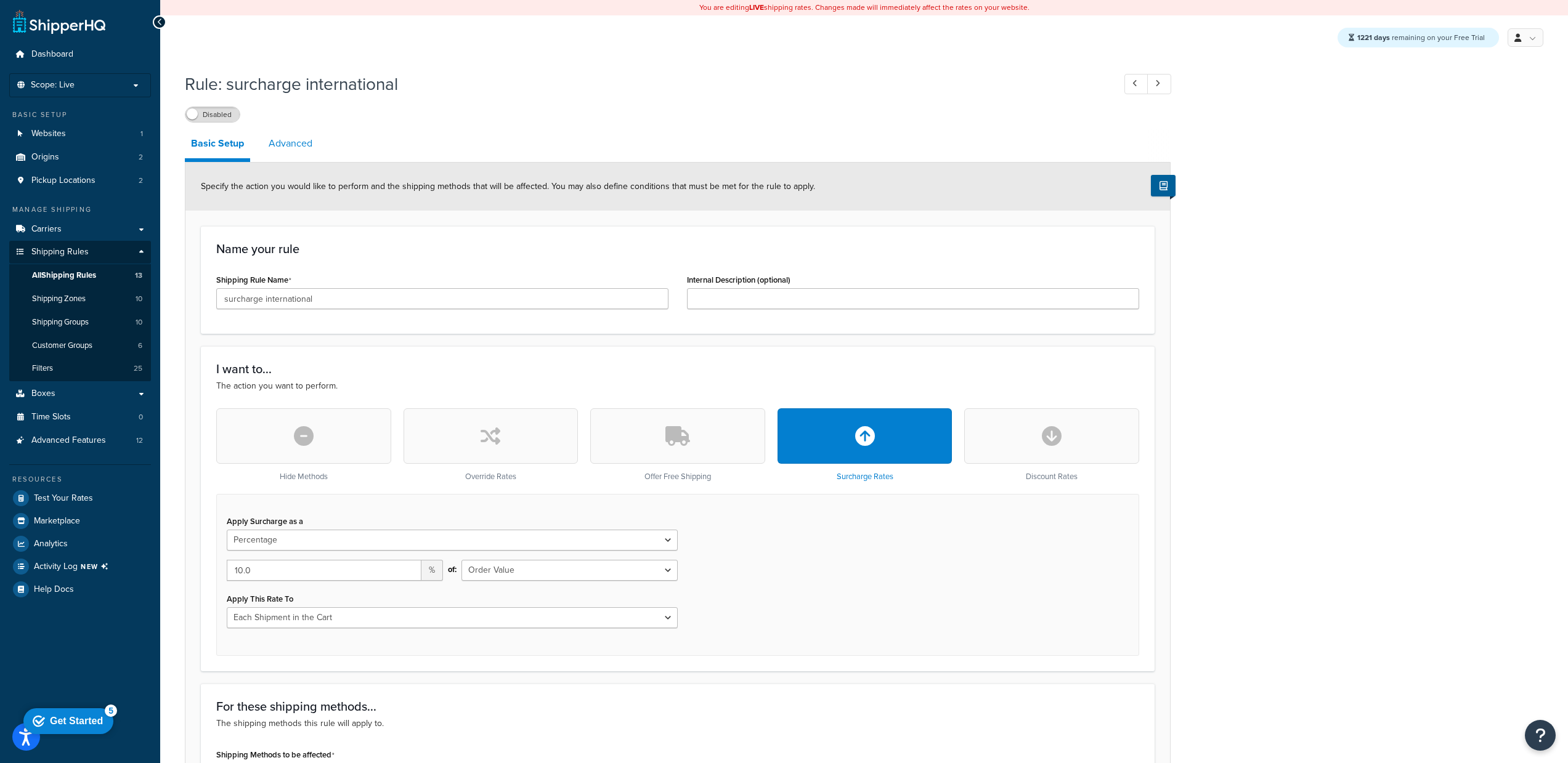
click at [287, 149] on link "Advanced" at bounding box center [291, 143] width 56 height 30
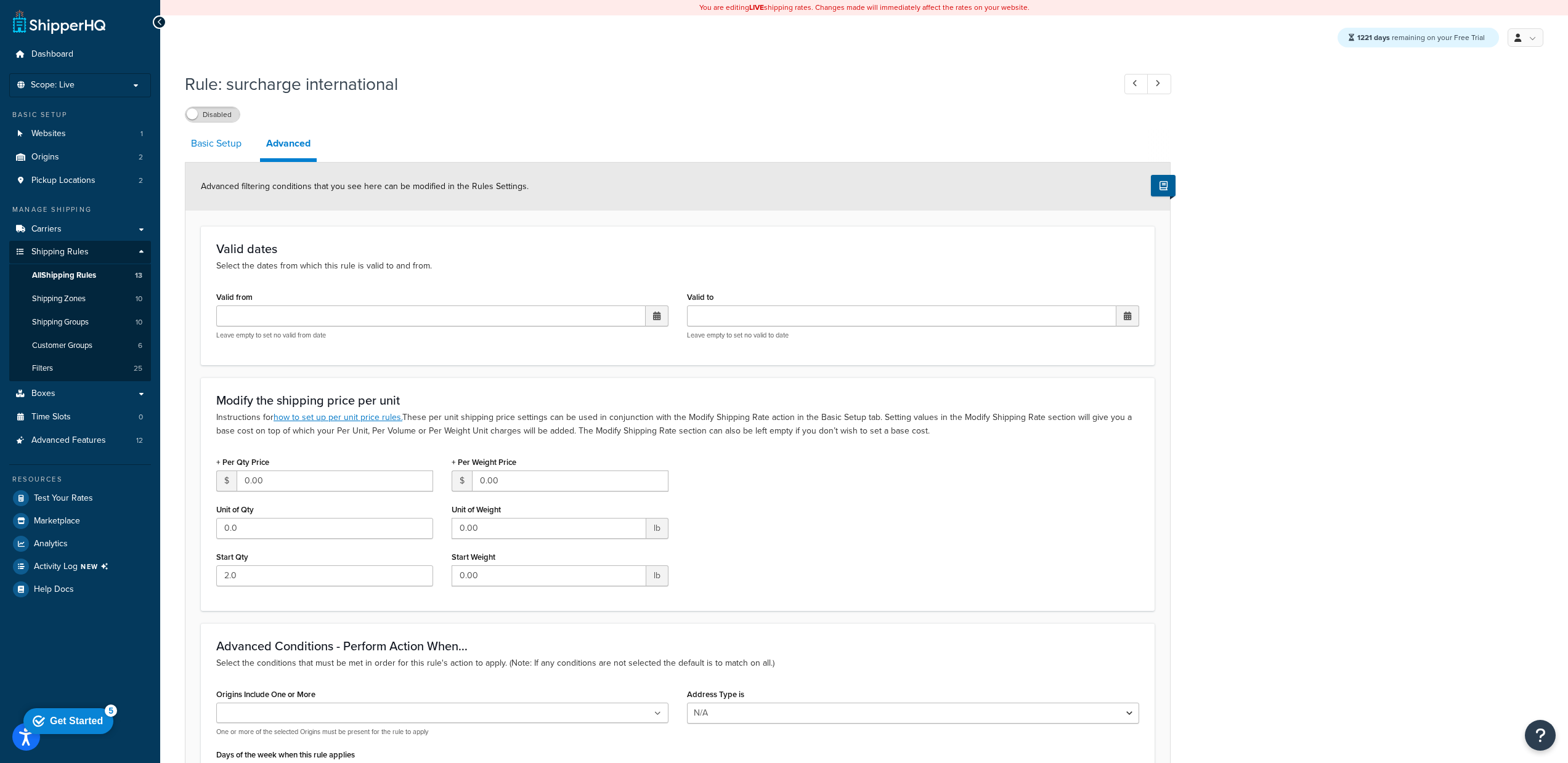
click at [228, 151] on link "Basic Setup" at bounding box center [216, 143] width 63 height 30
select select "PERCENTAGE"
select select "ORDER"
select select "CART"
